Goal: Task Accomplishment & Management: Use online tool/utility

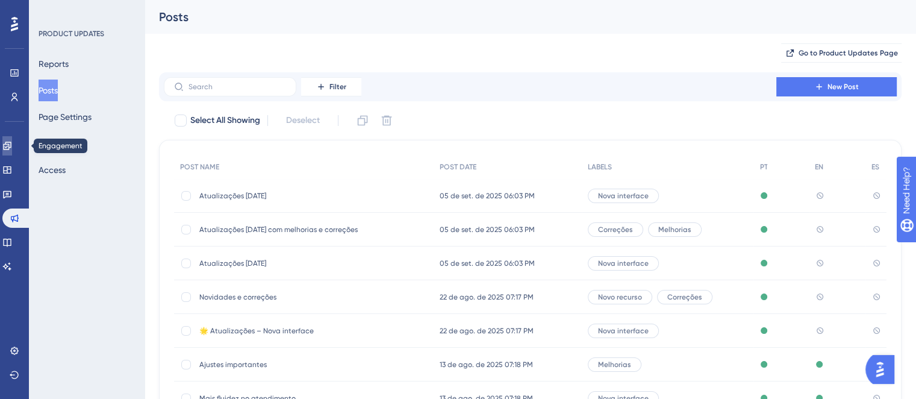
click at [5, 143] on link at bounding box center [7, 145] width 10 height 19
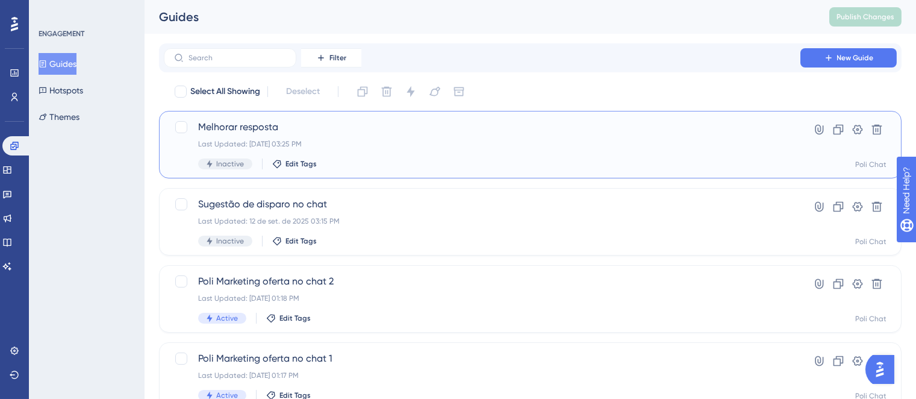
click at [374, 128] on span "Melhorar resposta" at bounding box center [482, 127] width 568 height 14
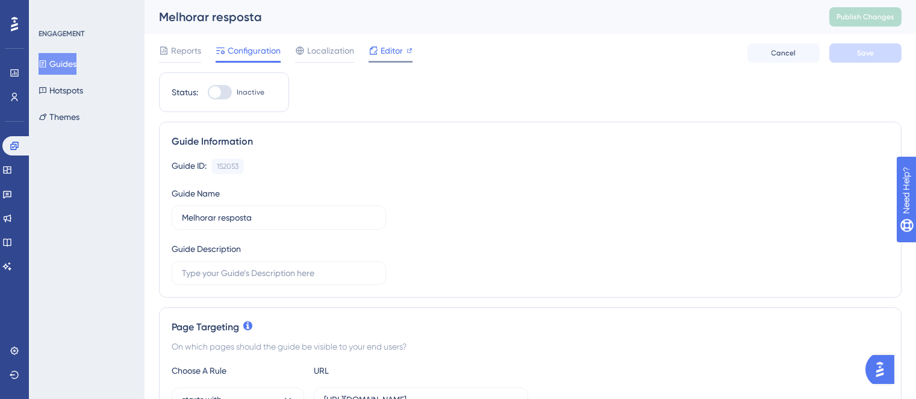
click at [393, 48] on span "Editor" at bounding box center [392, 50] width 22 height 14
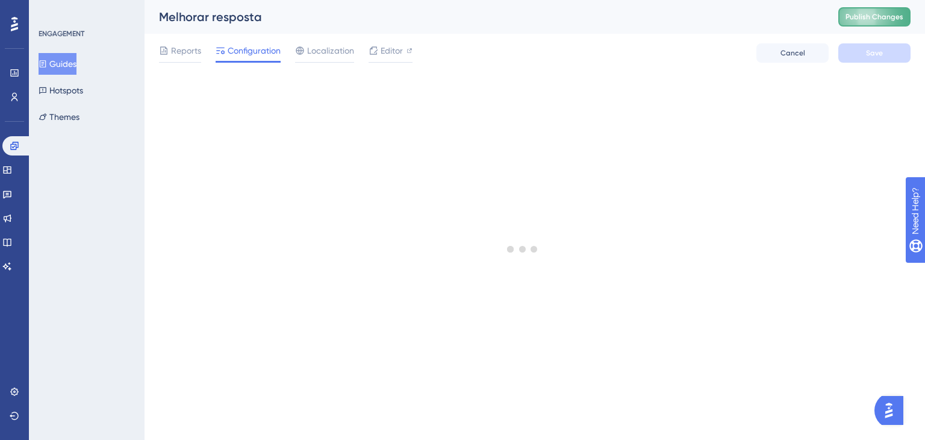
click at [878, 15] on span "Publish Changes" at bounding box center [874, 17] width 58 height 10
